Goal: Check status: Check status

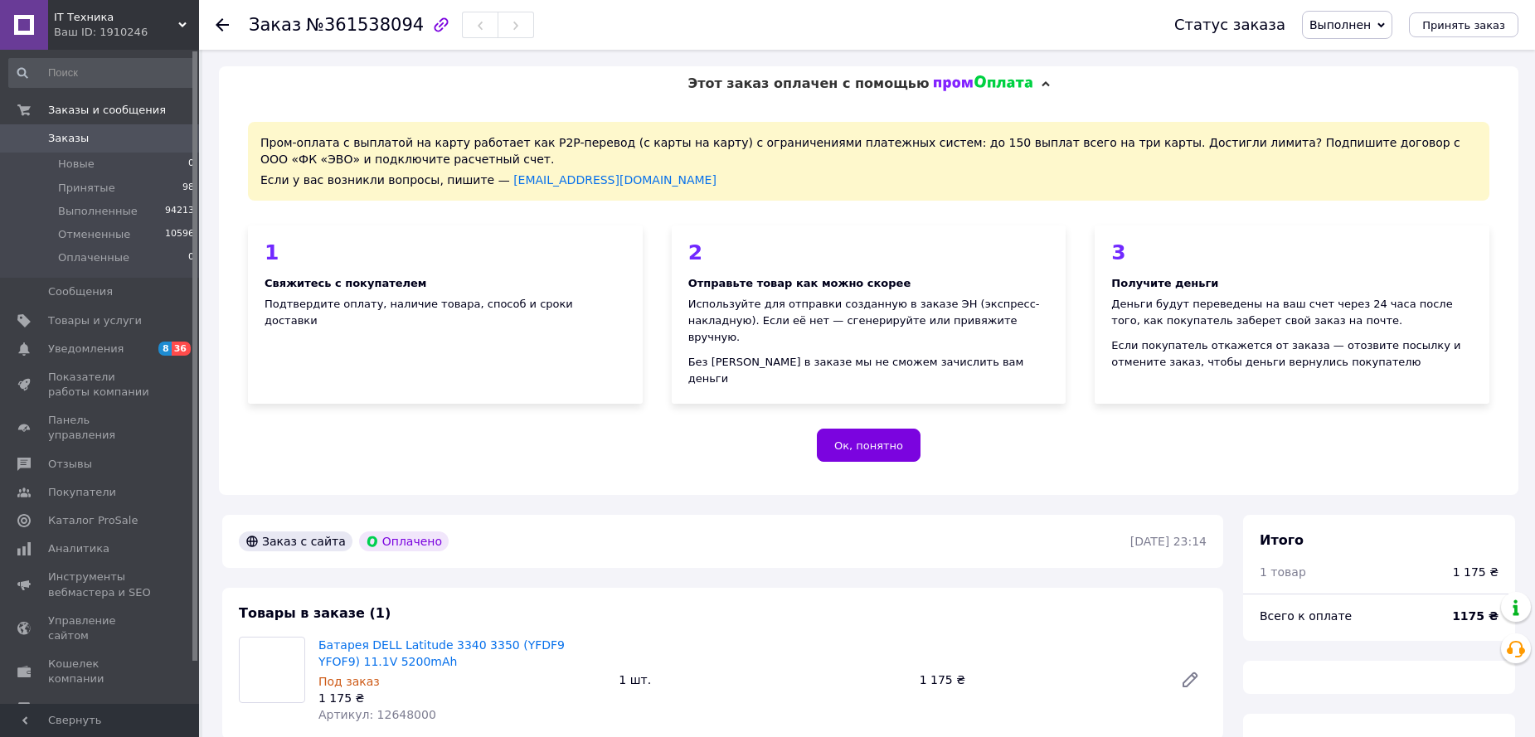
click at [1343, 22] on span "Выполнен" at bounding box center [1339, 24] width 61 height 13
click at [1351, 57] on li "Принят" at bounding box center [1347, 58] width 89 height 25
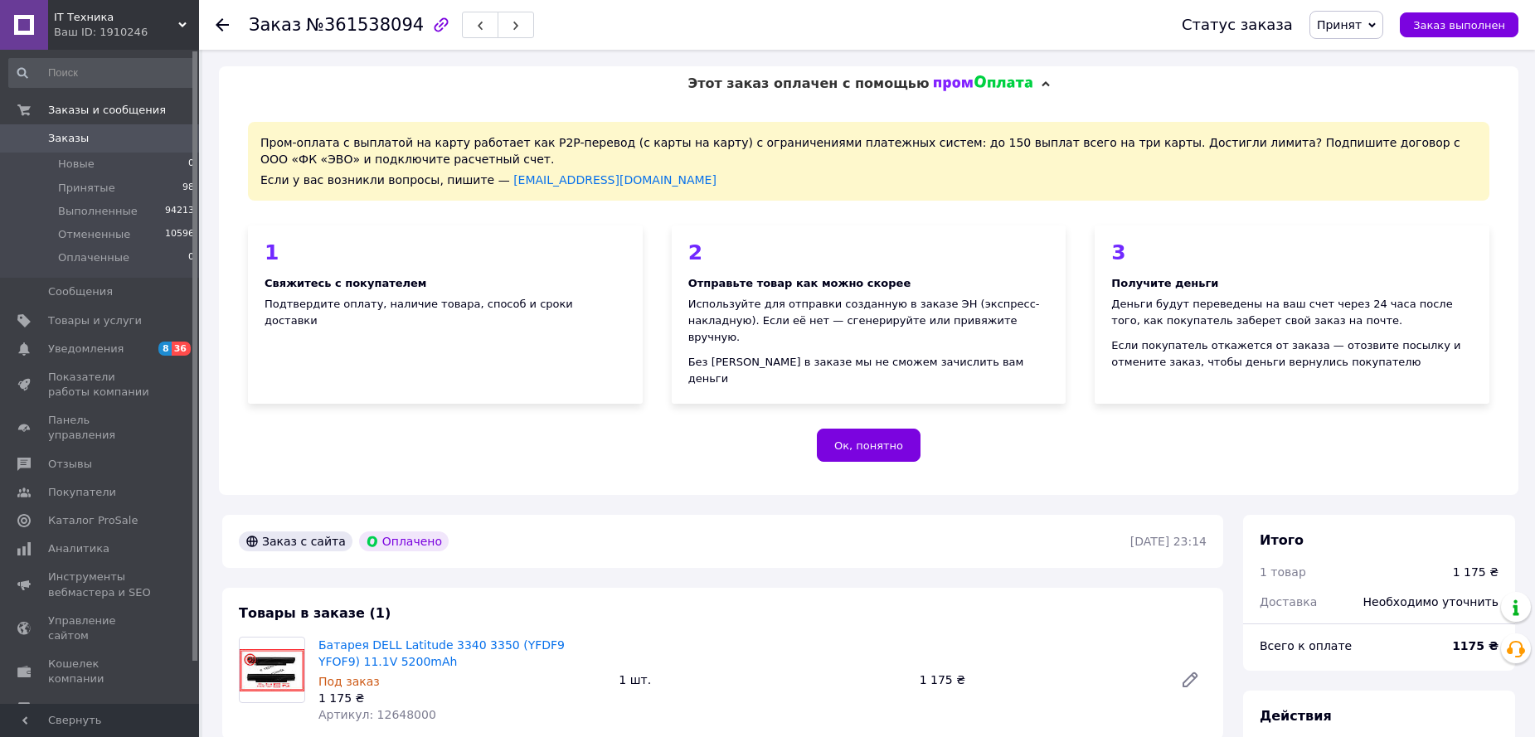
scroll to position [432, 0]
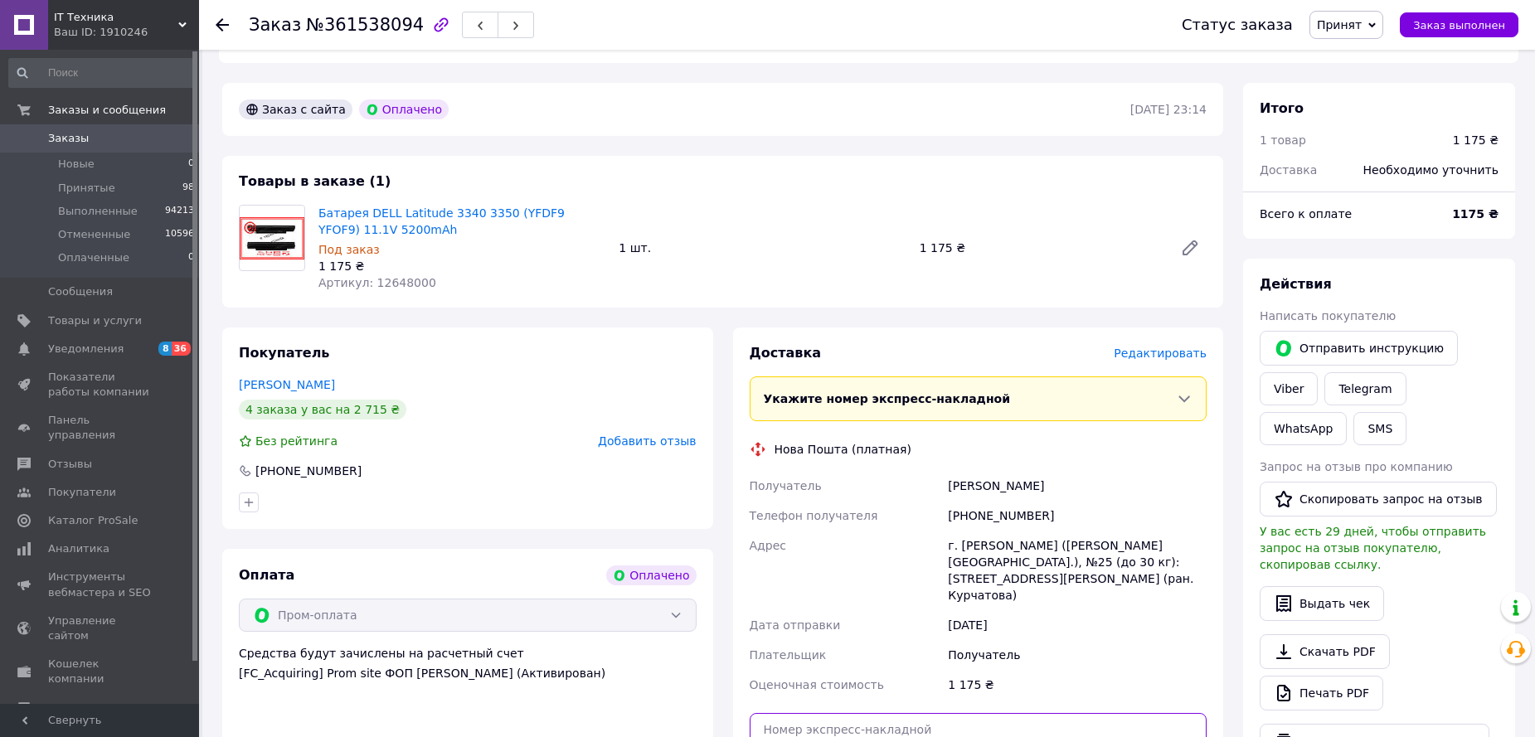
click at [954, 713] on input "text" at bounding box center [979, 729] width 458 height 33
paste input "20451247103604"
type input "20451247103604"
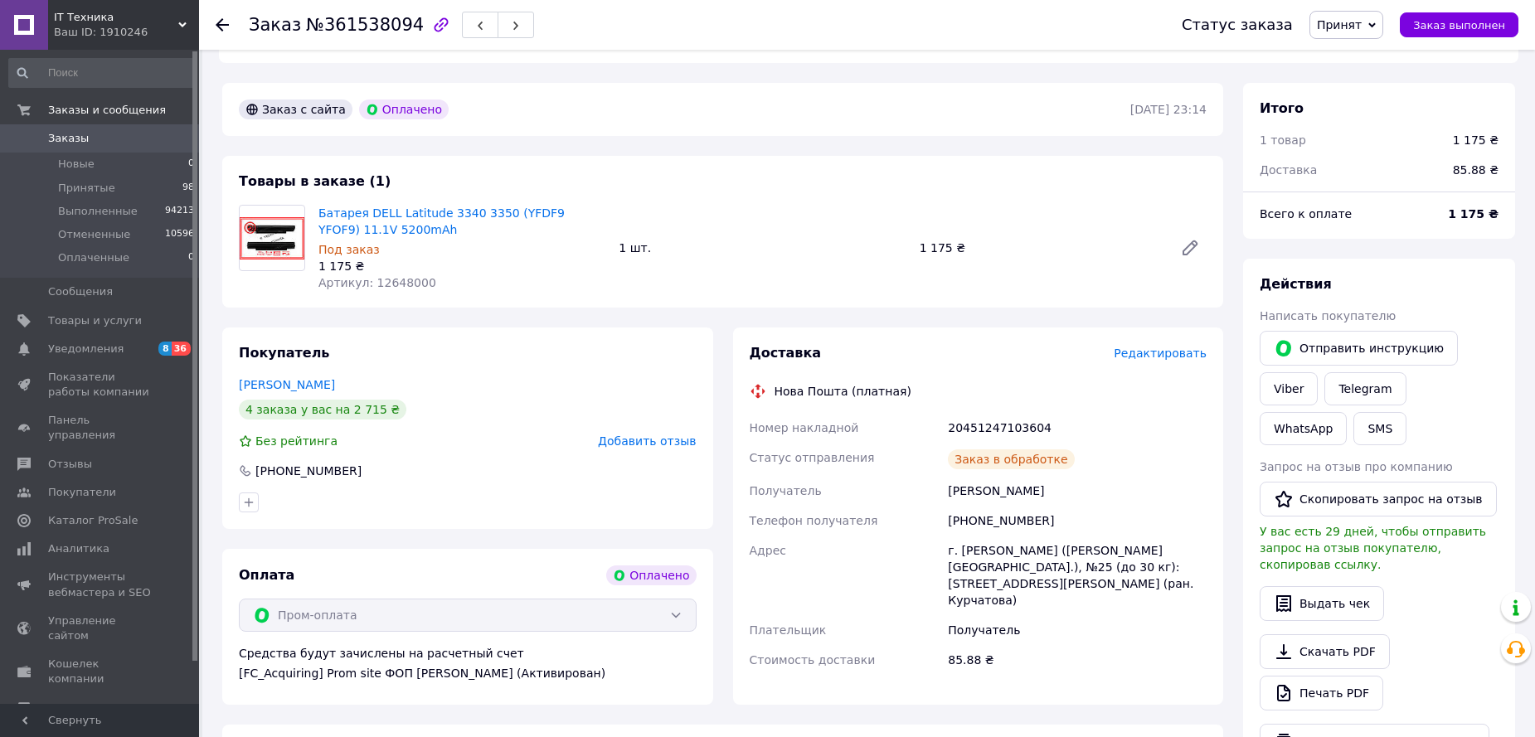
click at [219, 25] on use at bounding box center [222, 24] width 13 height 13
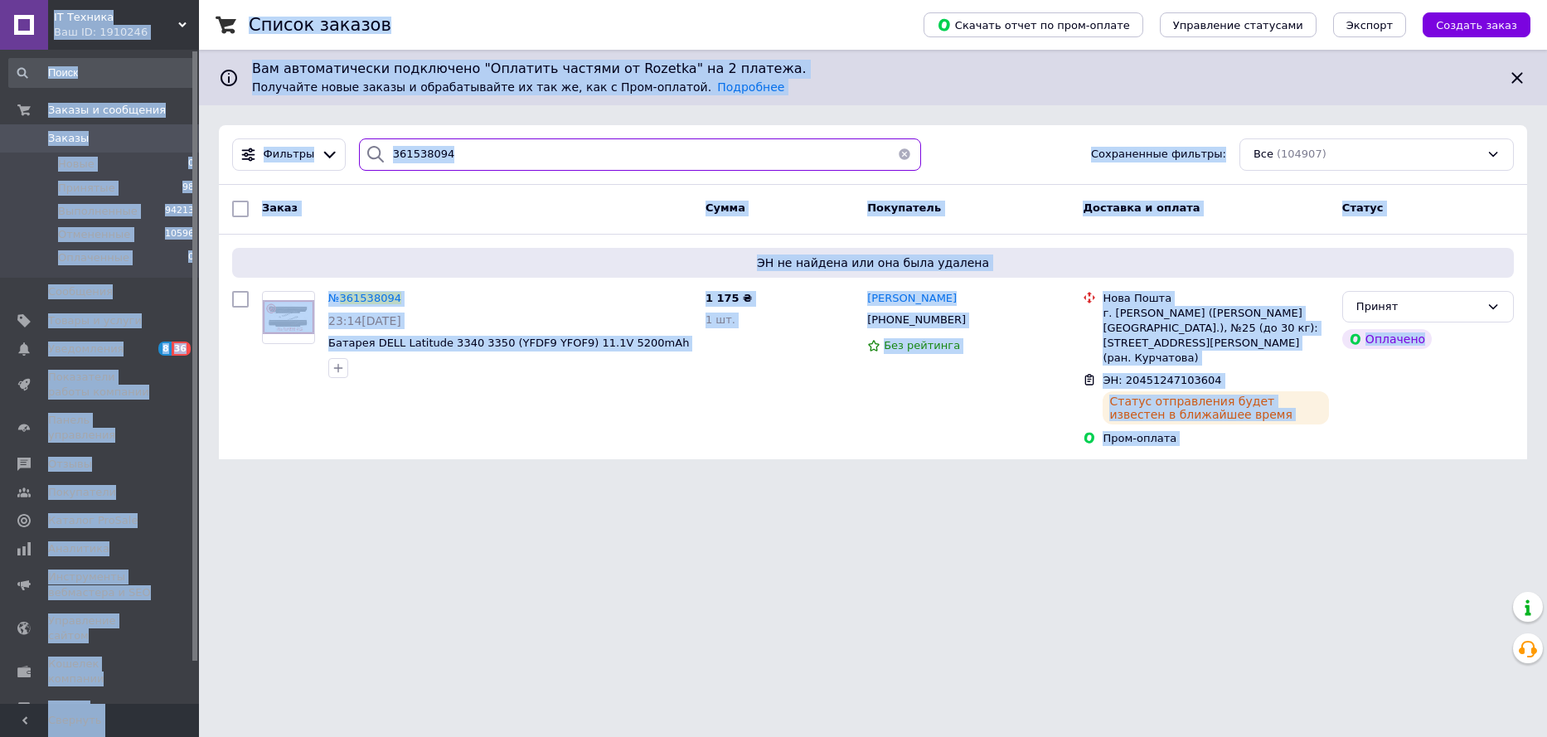
click at [449, 148] on input "361538094" at bounding box center [640, 154] width 562 height 32
click at [464, 152] on input "361538094" at bounding box center [640, 154] width 562 height 32
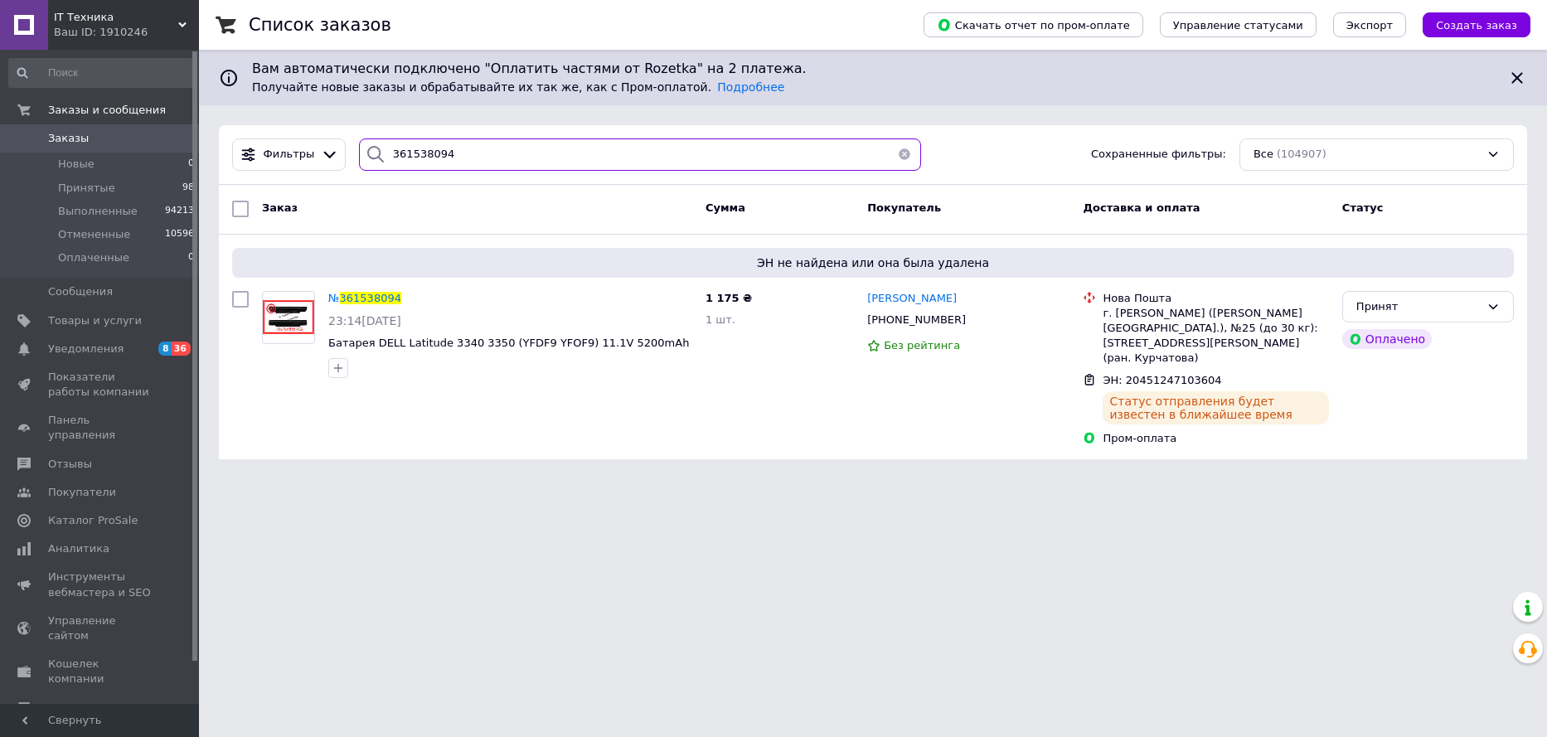
paste input "82998"
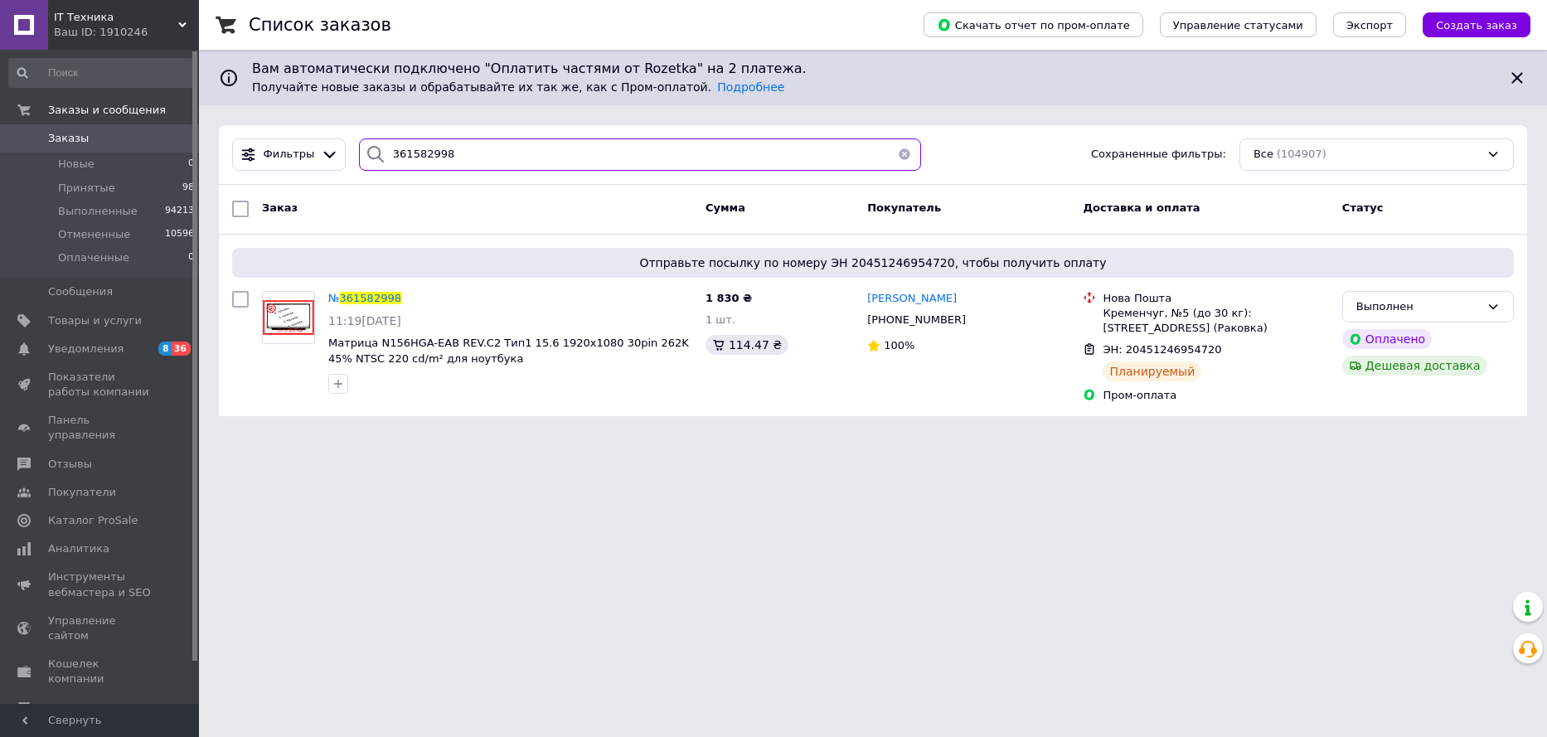
paste input "636261"
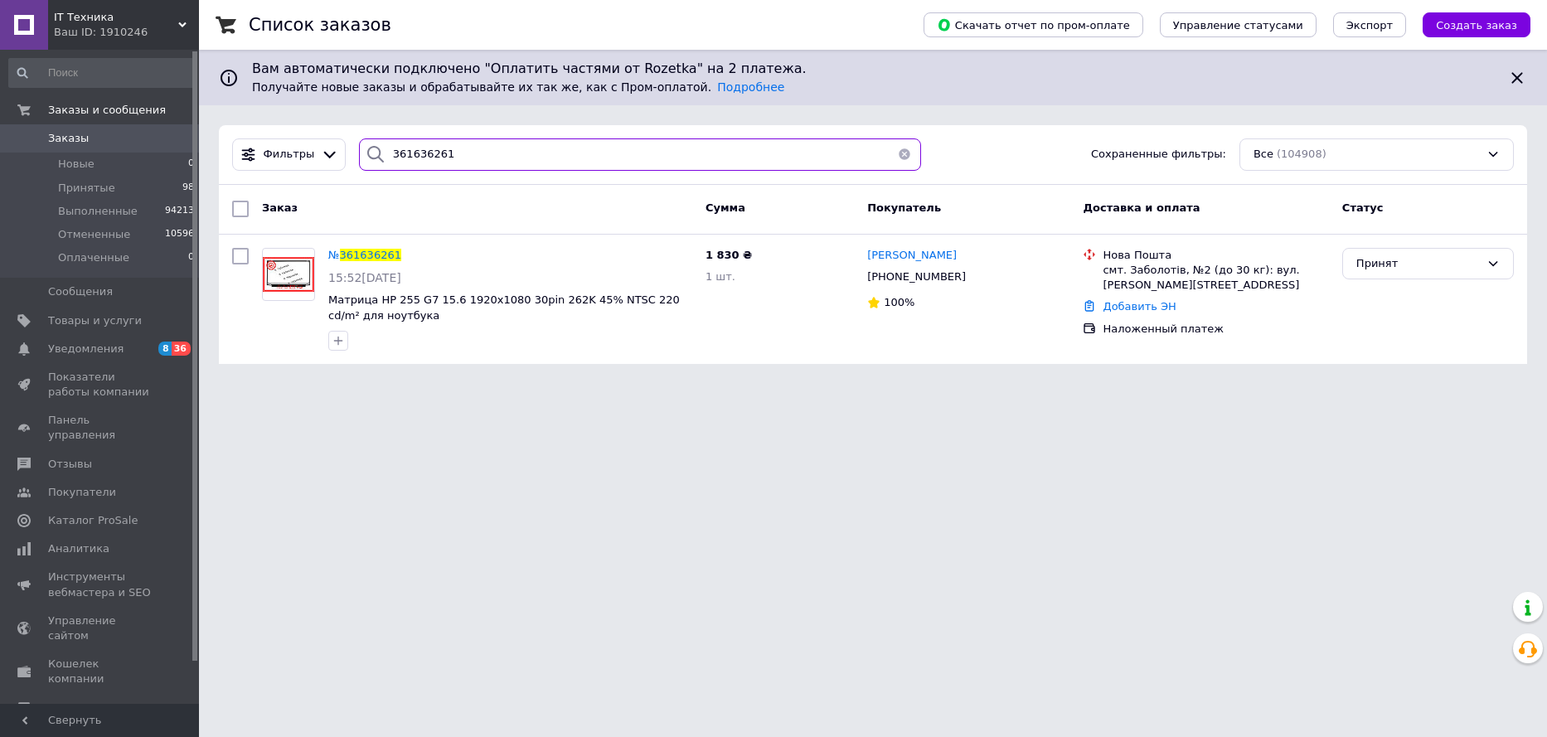
type input "361636261"
